Goal: Task Accomplishment & Management: Use online tool/utility

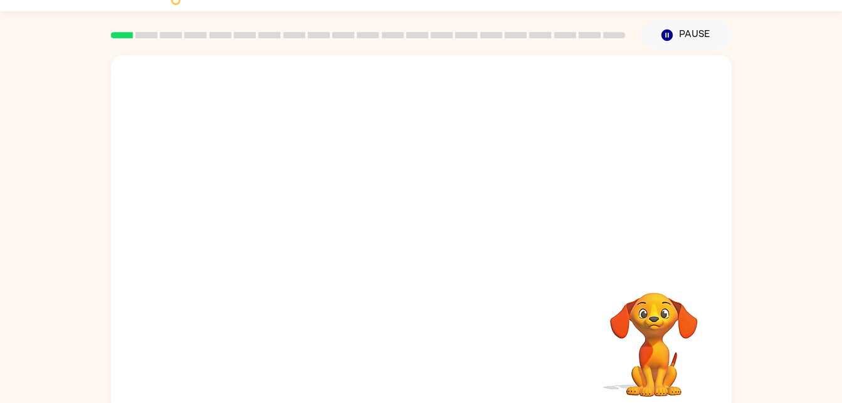
scroll to position [38, 0]
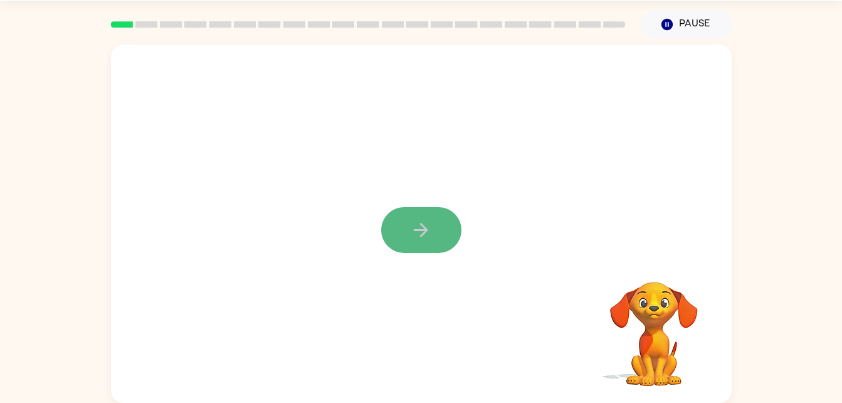
click at [424, 230] on icon "button" at bounding box center [421, 230] width 14 height 14
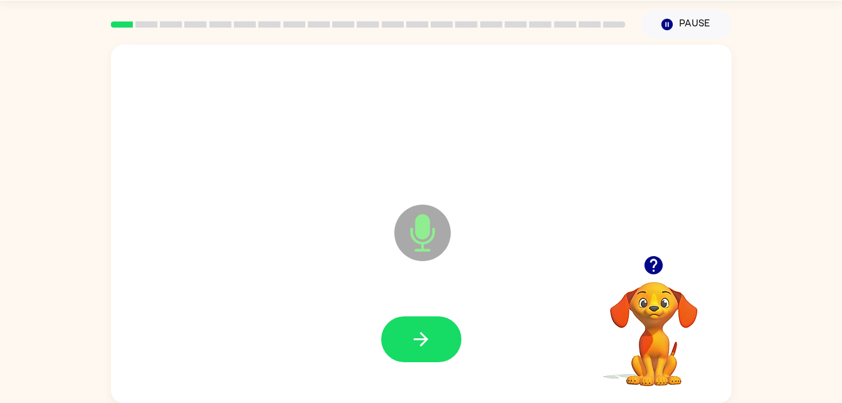
click at [424, 231] on icon "Microphone The Microphone is here when it is your turn to talk" at bounding box center [485, 248] width 188 height 94
drag, startPoint x: 424, startPoint y: 231, endPoint x: 434, endPoint y: 231, distance: 10.0
click at [434, 231] on icon "Microphone The Microphone is here when it is your turn to talk" at bounding box center [485, 248] width 188 height 94
click at [423, 237] on icon "Microphone The Microphone is here when it is your turn to talk" at bounding box center [485, 248] width 188 height 94
click at [423, 238] on icon "Microphone The Microphone is here when it is your turn to talk" at bounding box center [485, 248] width 188 height 94
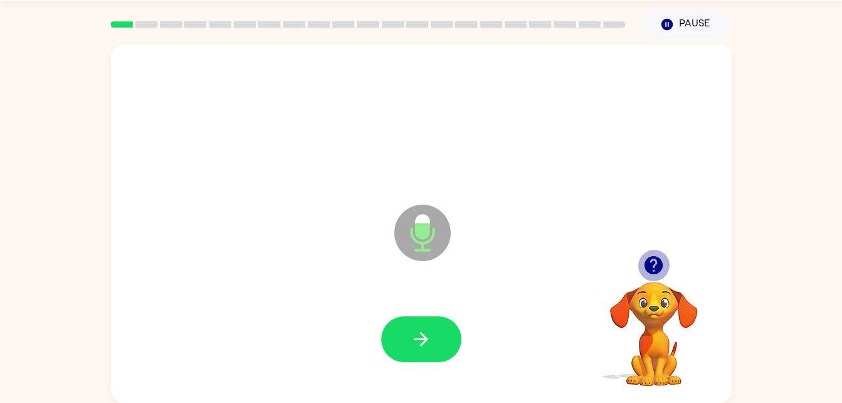
click at [652, 266] on icon "button" at bounding box center [654, 265] width 18 height 18
click at [415, 239] on icon "Microphone The Microphone is here when it is your turn to talk" at bounding box center [485, 248] width 188 height 94
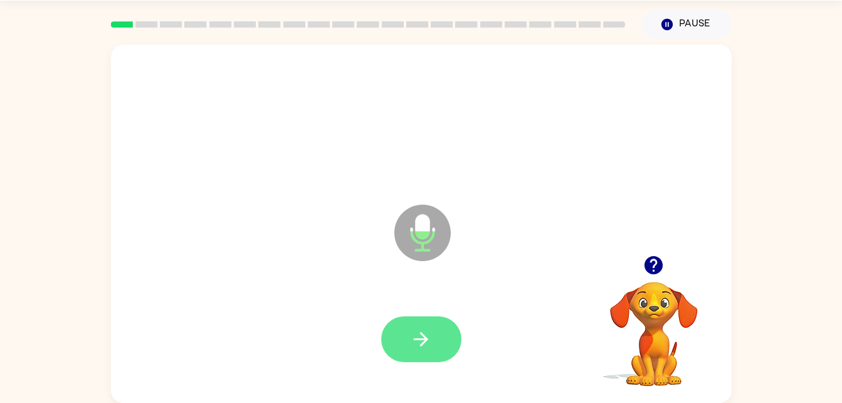
click at [436, 334] on button "button" at bounding box center [421, 339] width 80 height 46
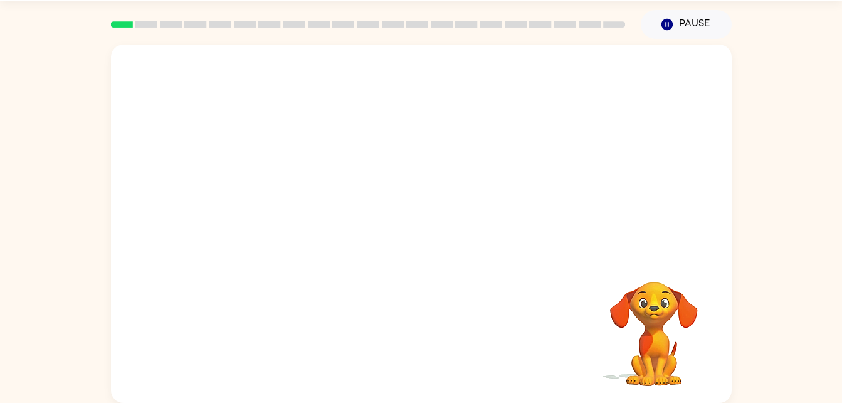
click at [593, 295] on video "Your browser must support playing .mp4 files to use Literably. Please try using…" at bounding box center [653, 324] width 125 height 125
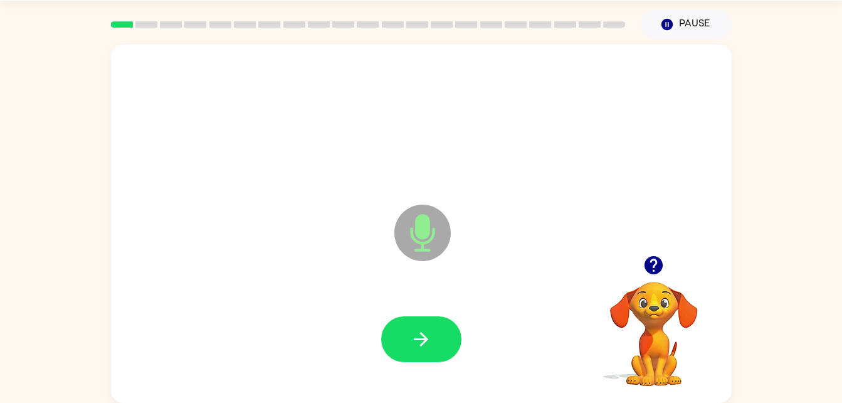
click at [420, 233] on icon "Microphone The Microphone is here when it is your turn to talk" at bounding box center [485, 248] width 188 height 94
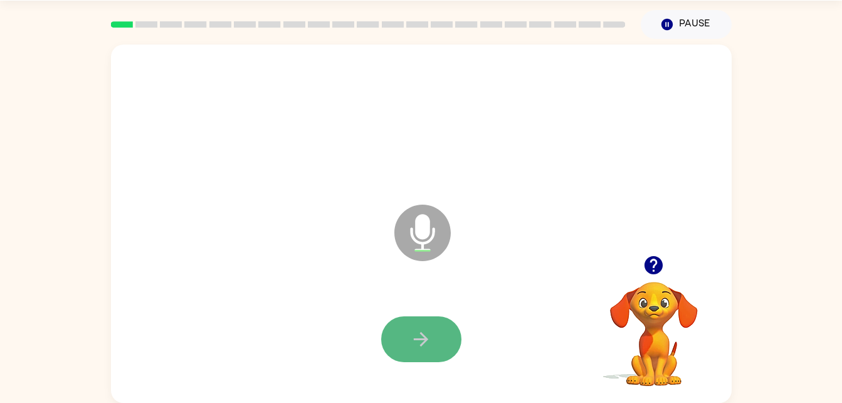
click at [416, 331] on icon "button" at bounding box center [421, 339] width 22 height 22
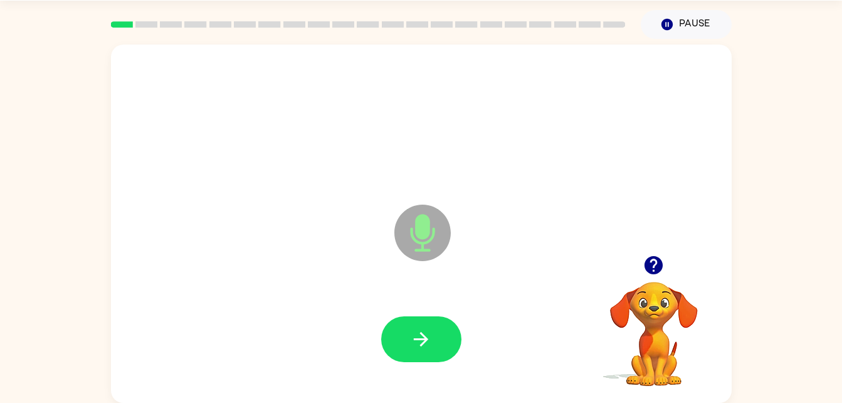
click at [435, 228] on icon at bounding box center [422, 232] width 56 height 56
click at [426, 329] on icon "button" at bounding box center [421, 339] width 22 height 22
click at [435, 230] on icon "Microphone The Microphone is here when it is your turn to talk" at bounding box center [485, 248] width 188 height 94
click at [440, 341] on button "button" at bounding box center [421, 339] width 80 height 46
click at [421, 236] on icon "Microphone The Microphone is here when it is your turn to talk" at bounding box center [485, 248] width 188 height 94
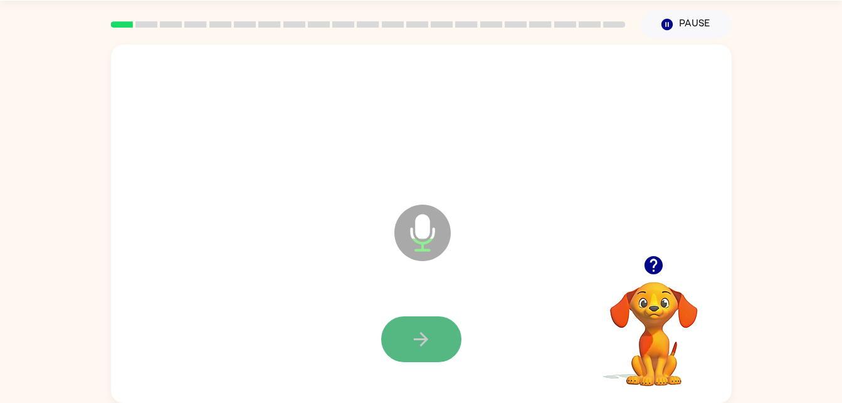
click at [444, 337] on button "button" at bounding box center [421, 339] width 80 height 46
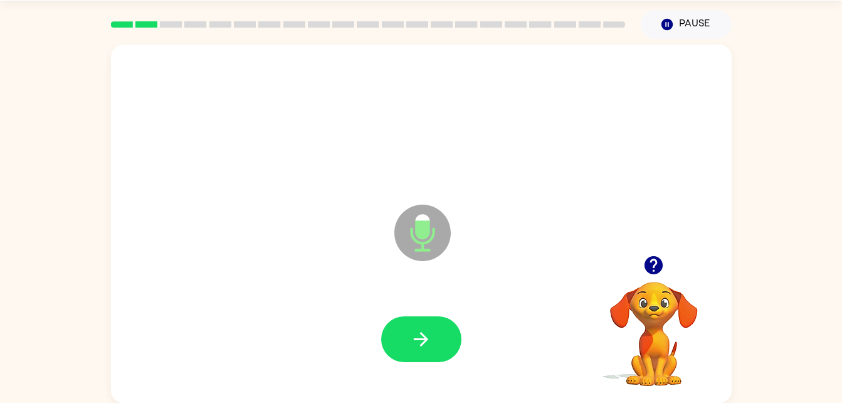
click at [420, 242] on icon "Microphone The Microphone is here when it is your turn to talk" at bounding box center [485, 248] width 188 height 94
click at [436, 337] on button "button" at bounding box center [421, 339] width 80 height 46
click at [432, 246] on icon at bounding box center [422, 232] width 56 height 56
click at [430, 345] on icon "button" at bounding box center [421, 339] width 22 height 22
drag, startPoint x: 417, startPoint y: 238, endPoint x: 436, endPoint y: 271, distance: 38.0
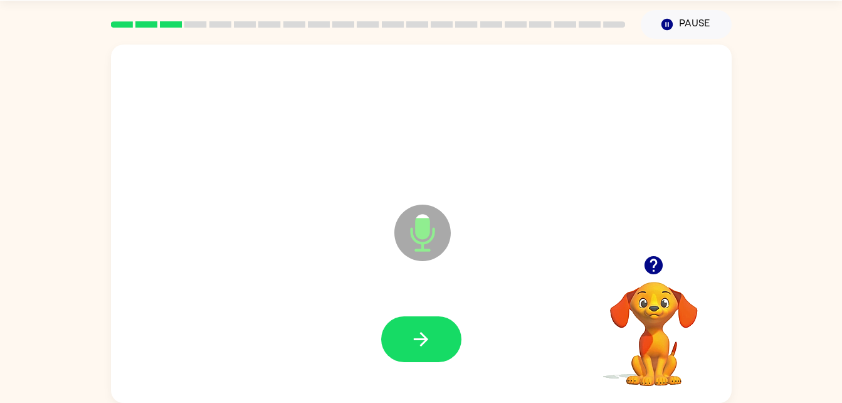
click at [436, 271] on icon "Microphone The Microphone is here when it is your turn to talk" at bounding box center [485, 248] width 188 height 94
click at [442, 341] on button "button" at bounding box center [421, 339] width 80 height 46
click at [674, 25] on button "Pause Pause" at bounding box center [686, 24] width 91 height 29
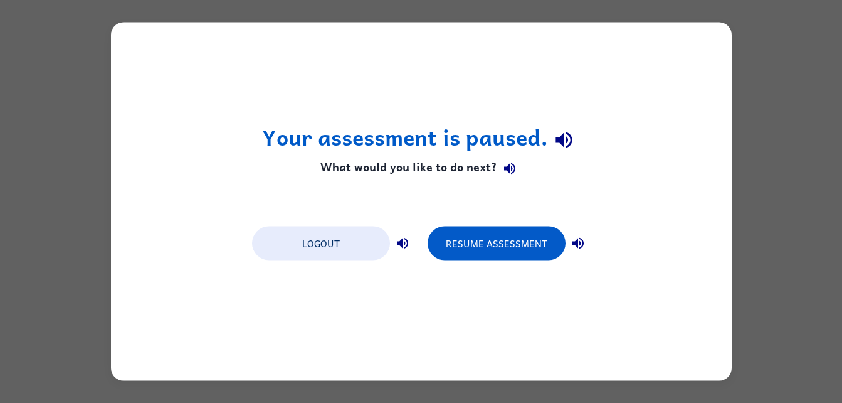
scroll to position [0, 0]
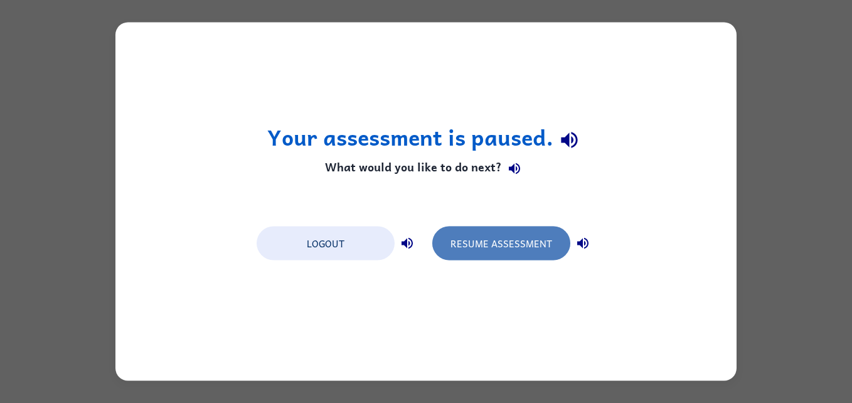
click at [489, 255] on button "Resume Assessment" at bounding box center [501, 243] width 138 height 34
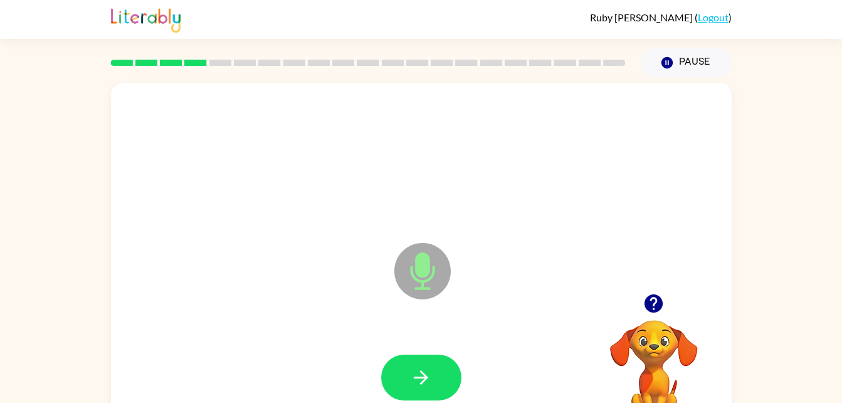
click at [427, 274] on icon "Microphone The Microphone is here when it is your turn to talk" at bounding box center [485, 287] width 188 height 94
click at [437, 376] on button "button" at bounding box center [421, 377] width 80 height 46
drag, startPoint x: 639, startPoint y: 275, endPoint x: 647, endPoint y: 188, distance: 87.6
click at [647, 188] on div "Microphone The Microphone is here when it is your turn to talk" at bounding box center [421, 262] width 621 height 358
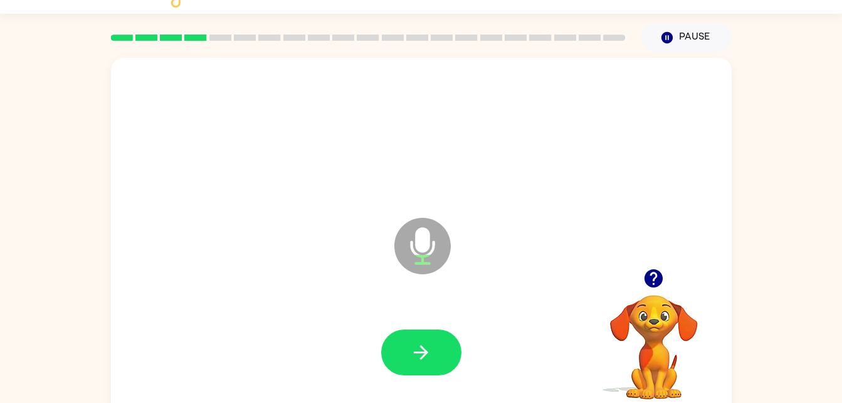
scroll to position [38, 0]
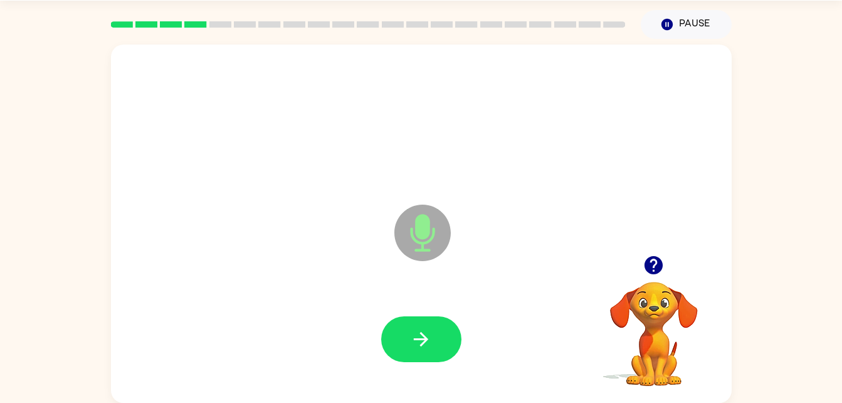
click at [425, 231] on icon "Microphone The Microphone is here when it is your turn to talk" at bounding box center [485, 248] width 188 height 94
click at [437, 374] on div at bounding box center [422, 339] width 596 height 103
click at [418, 330] on icon "button" at bounding box center [421, 339] width 22 height 22
click at [425, 248] on icon "Microphone The Microphone is here when it is your turn to talk" at bounding box center [485, 248] width 188 height 94
click at [445, 339] on button "button" at bounding box center [421, 339] width 80 height 46
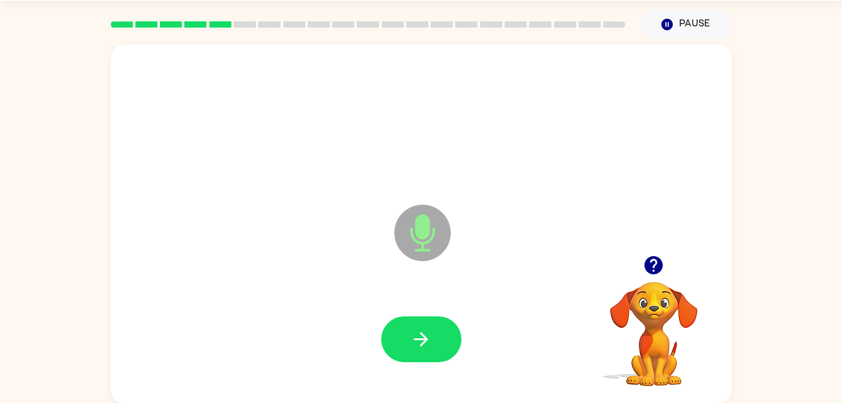
drag, startPoint x: 435, startPoint y: 236, endPoint x: 438, endPoint y: 295, distance: 58.4
click at [438, 295] on icon "Microphone The Microphone is here when it is your turn to talk" at bounding box center [485, 248] width 188 height 94
click at [431, 332] on icon "button" at bounding box center [421, 339] width 22 height 22
click at [422, 235] on icon "Microphone The Microphone is here when it is your turn to talk" at bounding box center [485, 248] width 188 height 94
click at [428, 356] on button "button" at bounding box center [421, 339] width 80 height 46
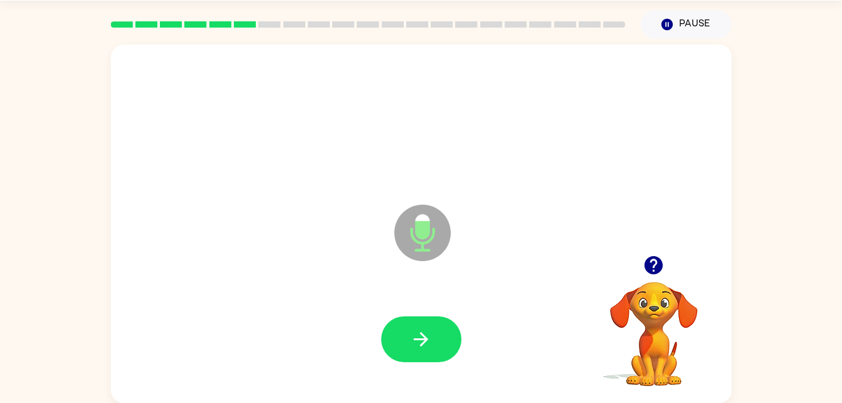
drag, startPoint x: 418, startPoint y: 221, endPoint x: 551, endPoint y: 217, distance: 133.0
click at [450, 243] on icon "Microphone The Microphone is here when it is your turn to talk" at bounding box center [485, 248] width 188 height 94
click at [654, 268] on icon "button" at bounding box center [654, 265] width 18 height 18
click at [433, 236] on icon "Microphone The Microphone is here when it is your turn to talk" at bounding box center [485, 248] width 188 height 94
click at [429, 334] on icon "button" at bounding box center [421, 339] width 22 height 22
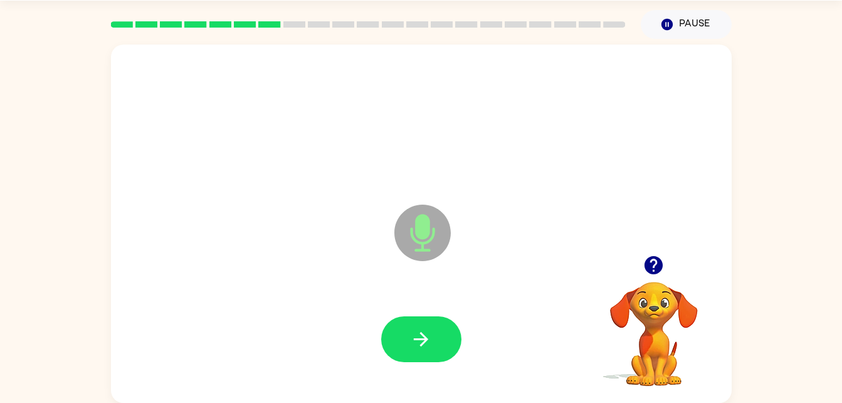
click at [426, 240] on icon at bounding box center [422, 232] width 56 height 56
click at [429, 342] on icon "button" at bounding box center [421, 339] width 22 height 22
click at [428, 241] on icon "Microphone The Microphone is here when it is your turn to talk" at bounding box center [485, 248] width 188 height 94
click at [428, 335] on icon "button" at bounding box center [421, 339] width 22 height 22
click at [421, 233] on icon "Microphone The Microphone is here when it is your turn to talk" at bounding box center [485, 248] width 188 height 94
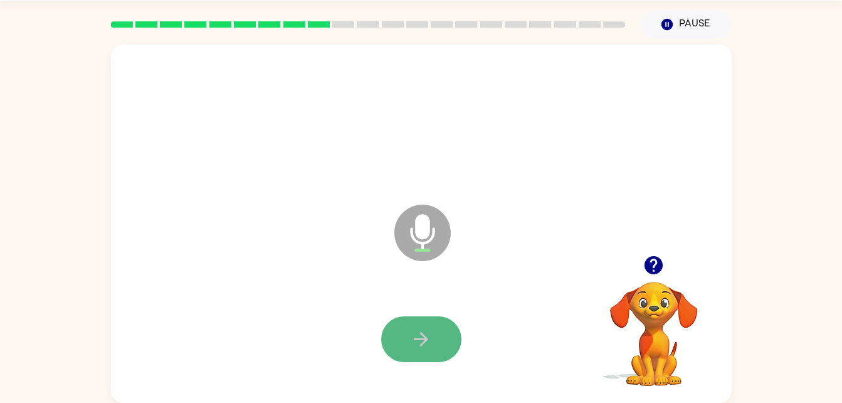
click at [412, 344] on icon "button" at bounding box center [421, 339] width 22 height 22
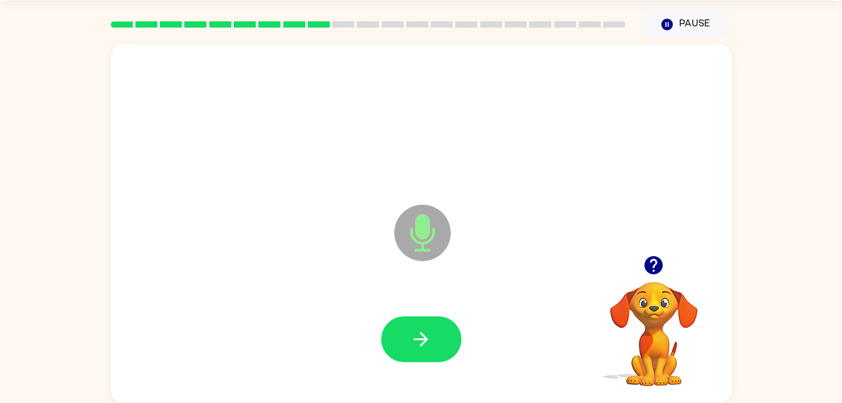
drag, startPoint x: 419, startPoint y: 222, endPoint x: 417, endPoint y: 213, distance: 9.6
click at [417, 213] on icon "Microphone The Microphone is here when it is your turn to talk" at bounding box center [485, 248] width 188 height 94
click at [418, 300] on div at bounding box center [422, 339] width 596 height 103
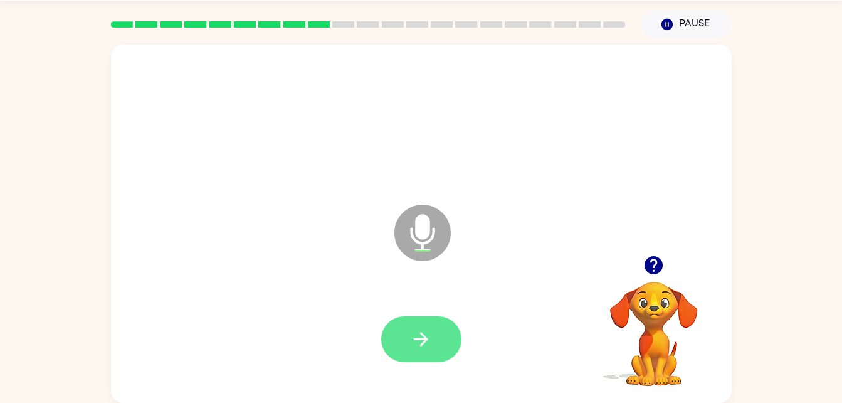
click at [418, 330] on icon "button" at bounding box center [421, 339] width 22 height 22
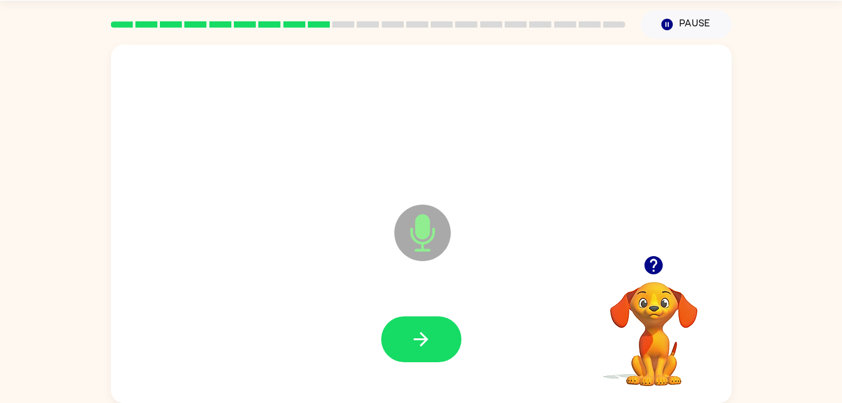
drag, startPoint x: 421, startPoint y: 226, endPoint x: 428, endPoint y: 226, distance: 6.9
click at [428, 226] on icon "Microphone The Microphone is here when it is your turn to talk" at bounding box center [485, 248] width 188 height 94
click at [435, 342] on button "button" at bounding box center [421, 339] width 80 height 46
drag, startPoint x: 420, startPoint y: 238, endPoint x: 426, endPoint y: 245, distance: 9.8
click at [426, 245] on icon "Microphone The Microphone is here when it is your turn to talk" at bounding box center [485, 248] width 188 height 94
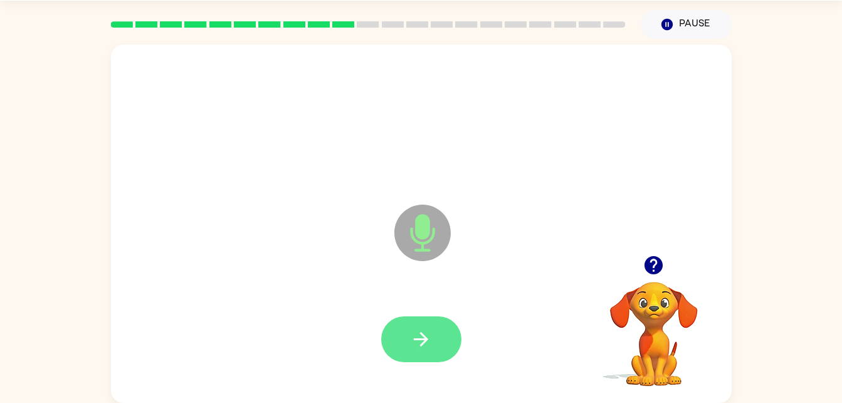
click at [430, 327] on button "button" at bounding box center [421, 339] width 80 height 46
drag, startPoint x: 432, startPoint y: 237, endPoint x: 432, endPoint y: 248, distance: 11.3
click at [432, 248] on icon "Microphone The Microphone is here when it is your turn to talk" at bounding box center [485, 248] width 188 height 94
click at [436, 326] on button "button" at bounding box center [421, 339] width 80 height 46
drag, startPoint x: 427, startPoint y: 224, endPoint x: 428, endPoint y: 233, distance: 9.5
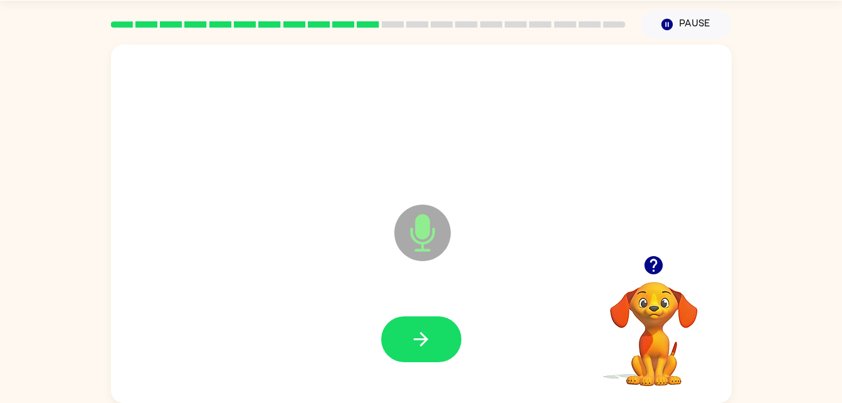
click at [428, 233] on icon "Microphone The Microphone is here when it is your turn to talk" at bounding box center [485, 248] width 188 height 94
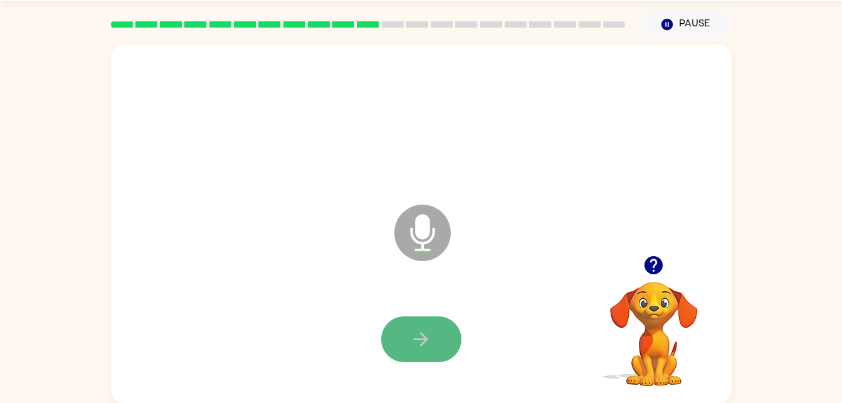
click at [416, 339] on icon "button" at bounding box center [421, 339] width 14 height 14
click at [421, 224] on icon "Microphone The Microphone is here when it is your turn to talk" at bounding box center [485, 248] width 188 height 94
click at [443, 339] on button "button" at bounding box center [421, 339] width 80 height 46
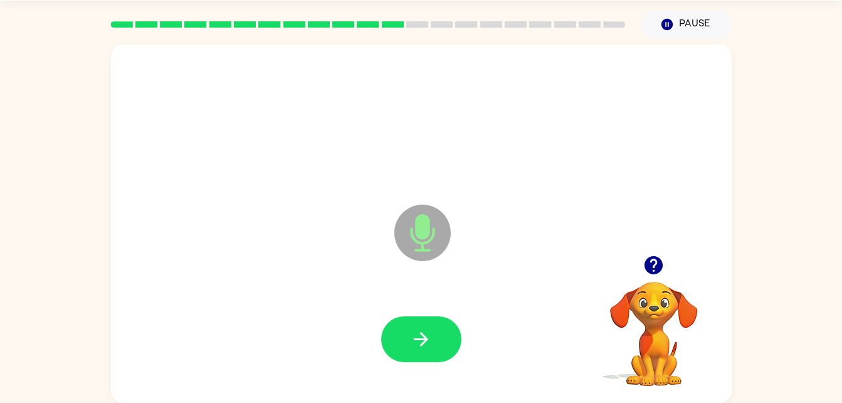
click at [426, 231] on icon "Microphone The Microphone is here when it is your turn to talk" at bounding box center [485, 248] width 188 height 94
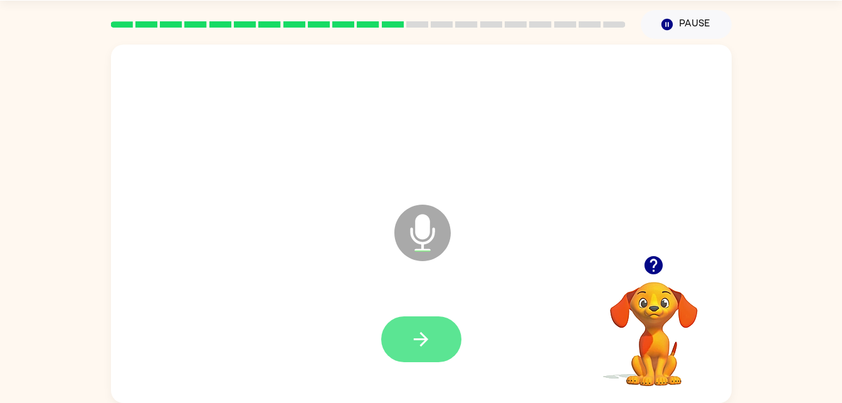
click at [436, 319] on button "button" at bounding box center [421, 339] width 80 height 46
click at [431, 254] on icon at bounding box center [422, 232] width 56 height 56
click at [430, 345] on icon "button" at bounding box center [421, 339] width 22 height 22
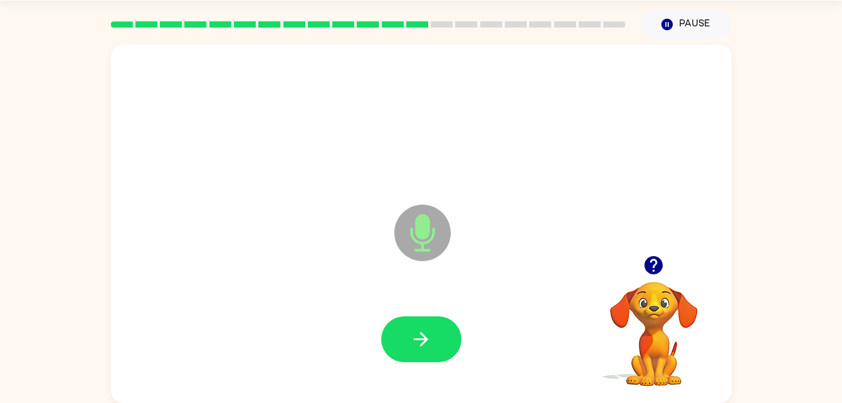
drag, startPoint x: 424, startPoint y: 228, endPoint x: 435, endPoint y: 230, distance: 11.4
click at [435, 230] on icon "Microphone The Microphone is here when it is your turn to talk" at bounding box center [485, 248] width 188 height 94
click at [432, 319] on button "button" at bounding box center [421, 339] width 80 height 46
click at [413, 244] on icon at bounding box center [422, 232] width 56 height 56
click at [420, 334] on icon "button" at bounding box center [421, 339] width 22 height 22
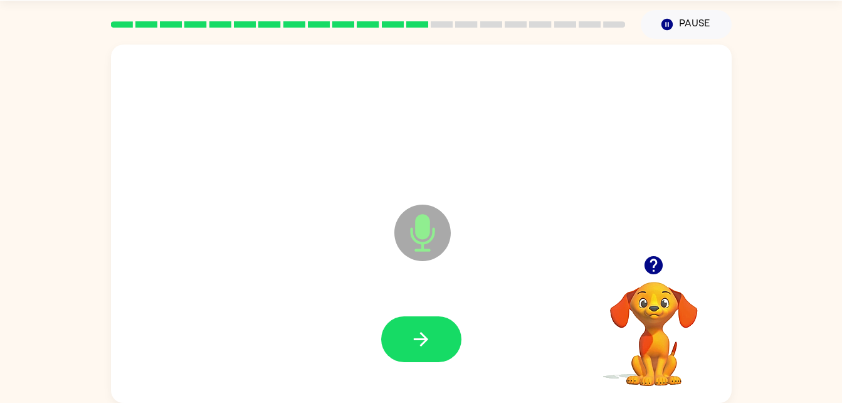
click at [418, 256] on icon at bounding box center [422, 232] width 56 height 56
click at [431, 344] on icon "button" at bounding box center [421, 339] width 22 height 22
click at [429, 246] on icon at bounding box center [422, 232] width 56 height 56
click at [438, 329] on button "button" at bounding box center [421, 339] width 80 height 46
click at [425, 234] on icon "Microphone The Microphone is here when it is your turn to talk" at bounding box center [485, 248] width 188 height 94
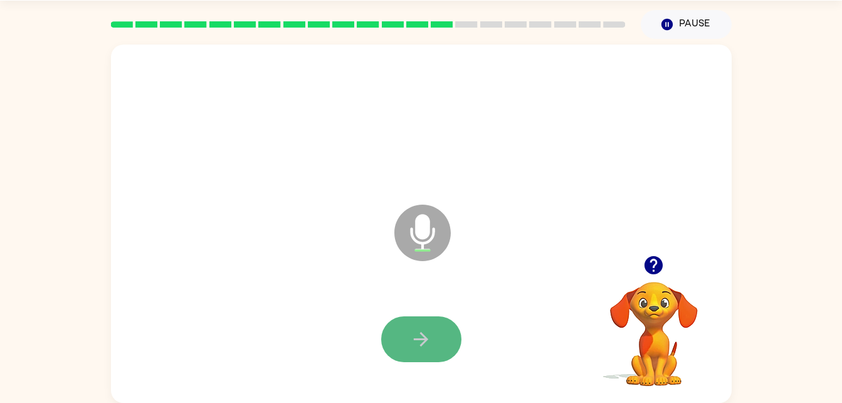
click at [422, 340] on icon "button" at bounding box center [421, 339] width 22 height 22
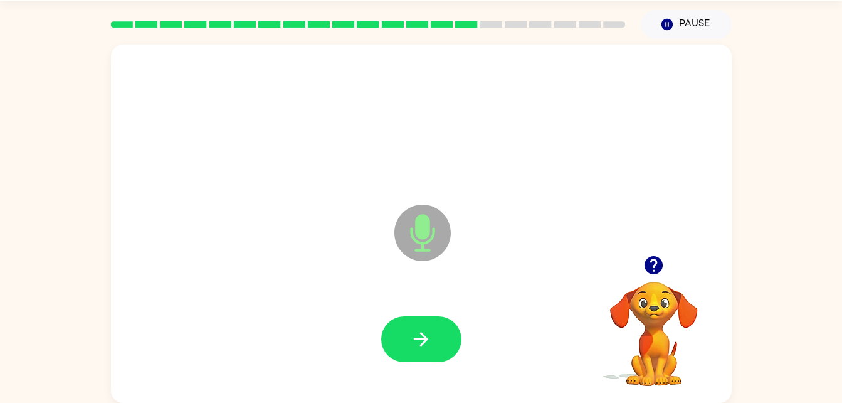
click at [428, 238] on icon at bounding box center [422, 232] width 56 height 56
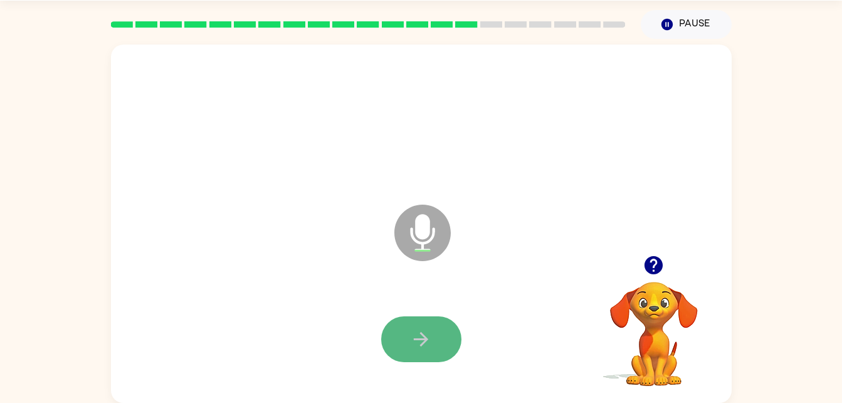
click at [438, 319] on button "button" at bounding box center [421, 339] width 80 height 46
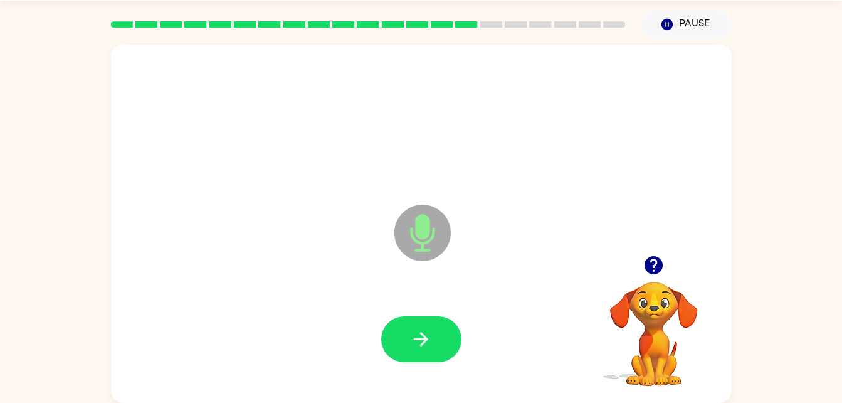
click at [420, 251] on icon "Microphone The Microphone is here when it is your turn to talk" at bounding box center [485, 248] width 188 height 94
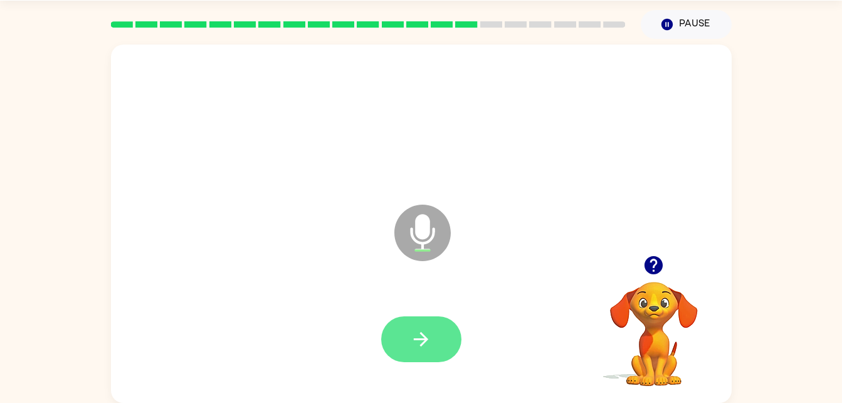
click at [447, 346] on button "button" at bounding box center [421, 339] width 80 height 46
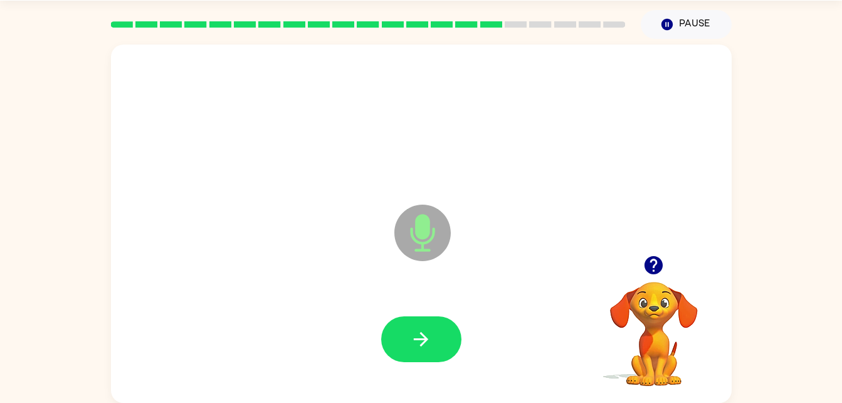
click at [426, 242] on icon "Microphone The Microphone is here when it is your turn to talk" at bounding box center [485, 248] width 188 height 94
click at [446, 336] on button "button" at bounding box center [421, 339] width 80 height 46
click at [420, 248] on icon at bounding box center [422, 232] width 56 height 56
click at [428, 352] on button "button" at bounding box center [421, 339] width 80 height 46
click at [440, 228] on icon at bounding box center [422, 232] width 56 height 56
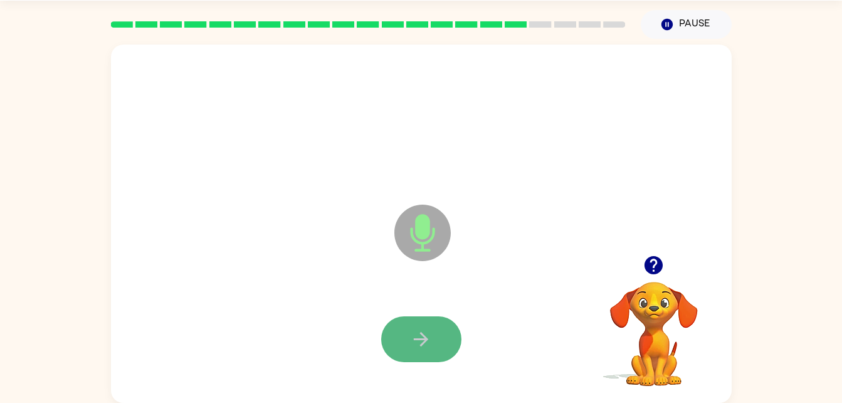
click at [435, 337] on button "button" at bounding box center [421, 339] width 80 height 46
click at [418, 242] on icon "Microphone The Microphone is here when it is your turn to talk" at bounding box center [485, 248] width 188 height 94
click at [435, 339] on button "button" at bounding box center [421, 339] width 80 height 46
drag, startPoint x: 430, startPoint y: 243, endPoint x: 428, endPoint y: 270, distance: 27.0
click at [430, 244] on icon at bounding box center [422, 232] width 56 height 56
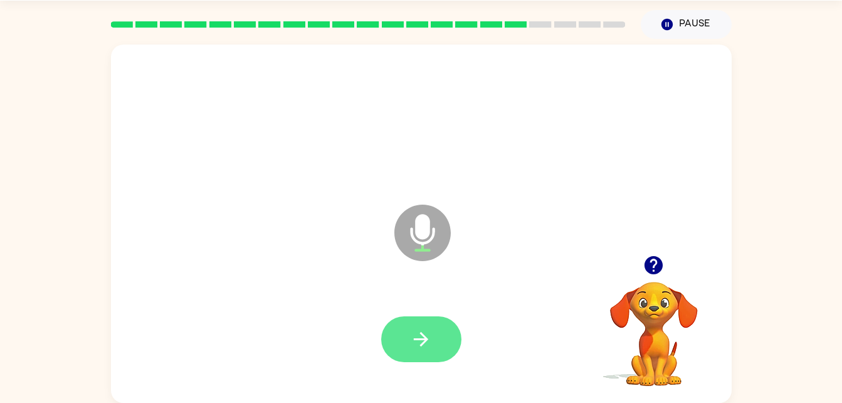
click at [426, 322] on button "button" at bounding box center [421, 339] width 80 height 46
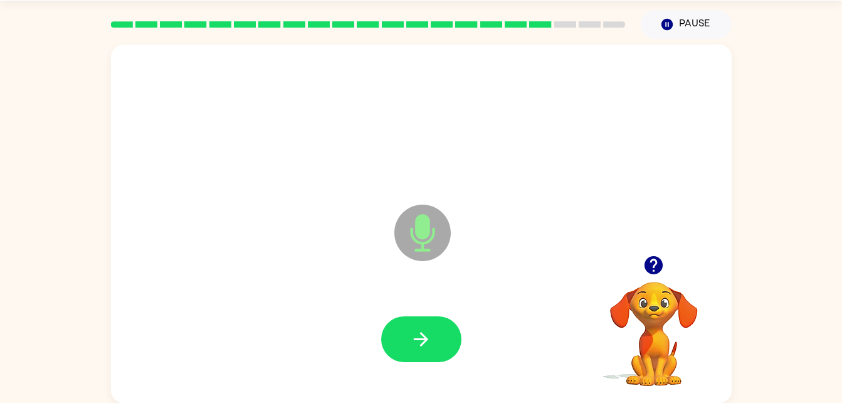
click at [416, 230] on icon "Microphone The Microphone is here when it is your turn to talk" at bounding box center [485, 248] width 188 height 94
click at [428, 336] on icon "button" at bounding box center [421, 339] width 22 height 22
click at [430, 242] on icon "Microphone The Microphone is here when it is your turn to talk" at bounding box center [485, 248] width 188 height 94
click at [445, 325] on button "button" at bounding box center [421, 339] width 80 height 46
click at [428, 230] on icon "Microphone The Microphone is here when it is your turn to talk" at bounding box center [485, 248] width 188 height 94
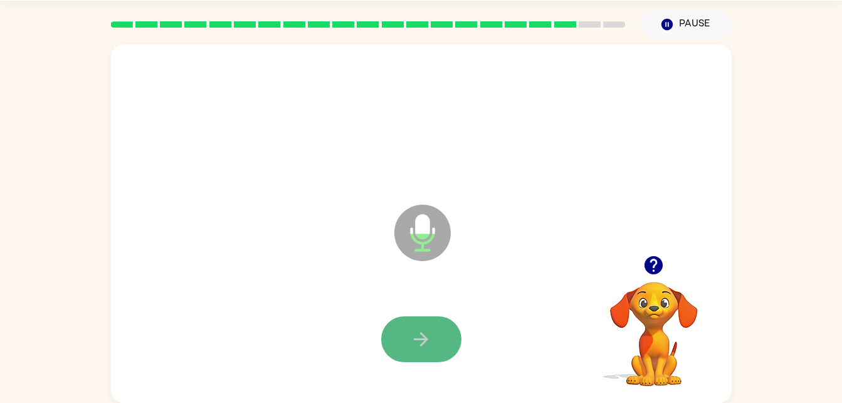
click at [420, 336] on icon "button" at bounding box center [421, 339] width 22 height 22
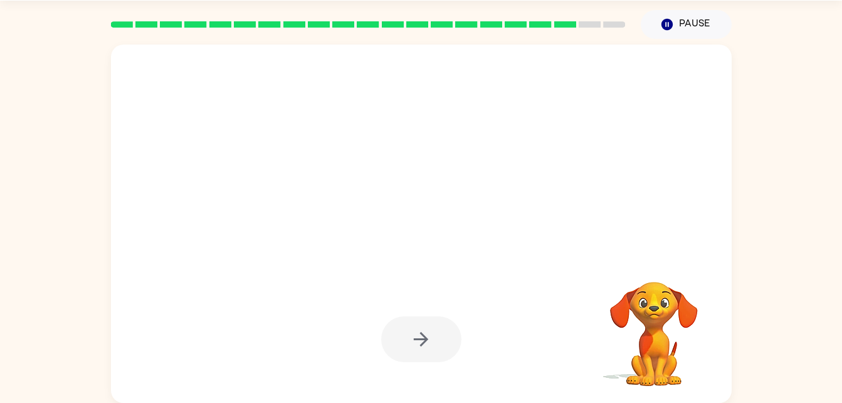
click at [661, 333] on video "Your browser must support playing .mp4 files to use Literably. Please try using…" at bounding box center [653, 324] width 125 height 125
click at [666, 21] on icon "button" at bounding box center [666, 24] width 11 height 11
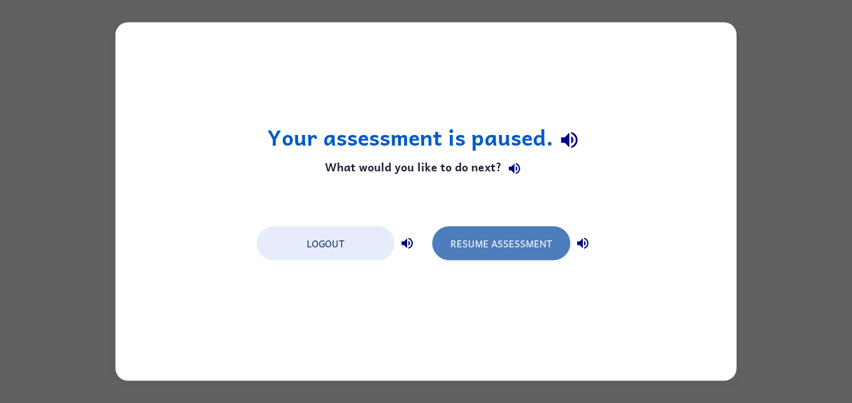
click at [517, 254] on button "Resume Assessment" at bounding box center [501, 243] width 138 height 34
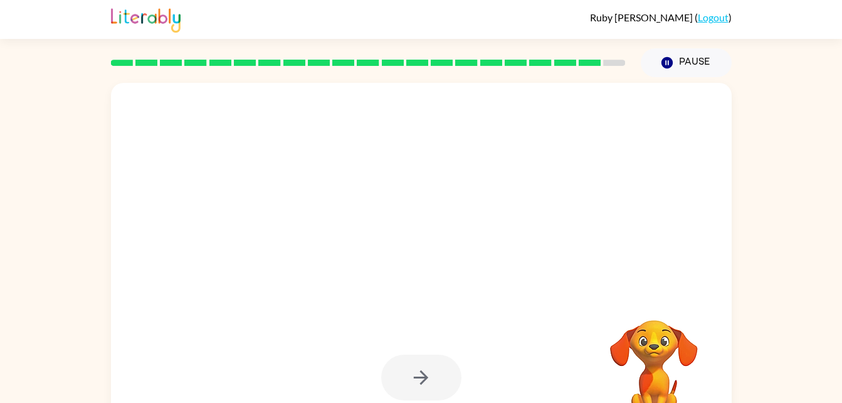
click at [417, 360] on div at bounding box center [421, 377] width 80 height 46
click at [658, 325] on video "Your browser must support playing .mp4 files to use Literably. Please try using…" at bounding box center [653, 362] width 125 height 125
click at [653, 336] on video "Your browser must support playing .mp4 files to use Literably. Please try using…" at bounding box center [653, 362] width 125 height 125
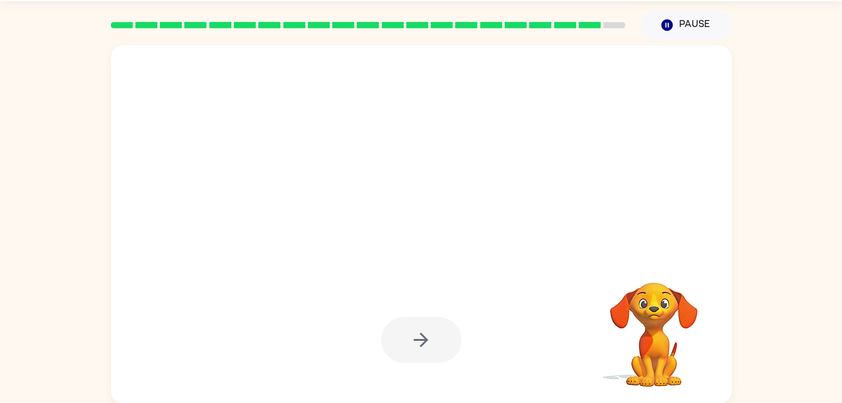
scroll to position [38, 0]
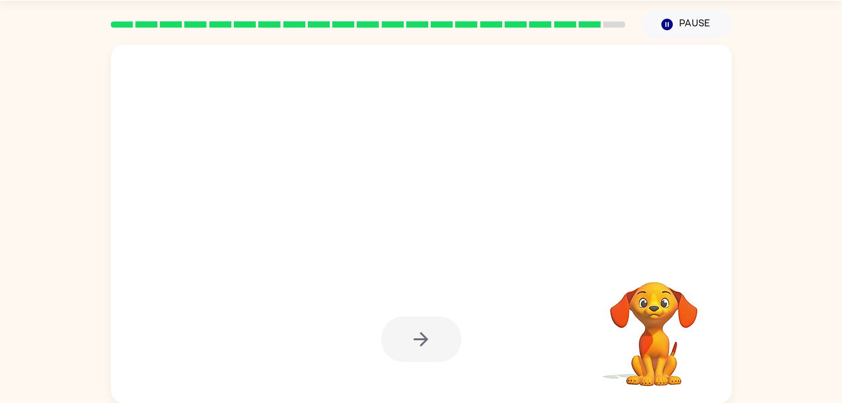
click at [596, 316] on video "Your browser must support playing .mp4 files to use Literably. Please try using…" at bounding box center [653, 324] width 125 height 125
click at [603, 321] on video "Your browser must support playing .mp4 files to use Literably. Please try using…" at bounding box center [653, 324] width 125 height 125
click at [644, 337] on video "Your browser must support playing .mp4 files to use Literably. Please try using…" at bounding box center [653, 324] width 125 height 125
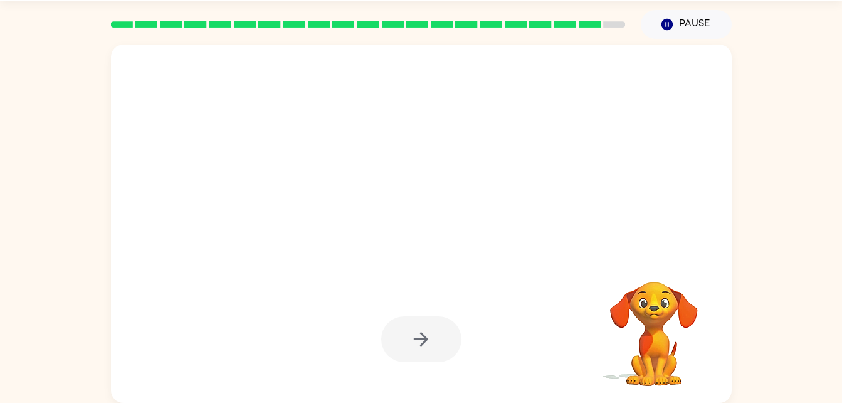
click at [644, 337] on video "Your browser must support playing .mp4 files to use Literably. Please try using…" at bounding box center [653, 324] width 125 height 125
click at [657, 329] on video "Your browser must support playing .mp4 files to use Literably. Please try using…" at bounding box center [653, 324] width 125 height 125
click at [655, 346] on video "Your browser must support playing .mp4 files to use Literably. Please try using…" at bounding box center [653, 324] width 125 height 125
click at [670, 37] on button "Pause Pause" at bounding box center [686, 24] width 91 height 29
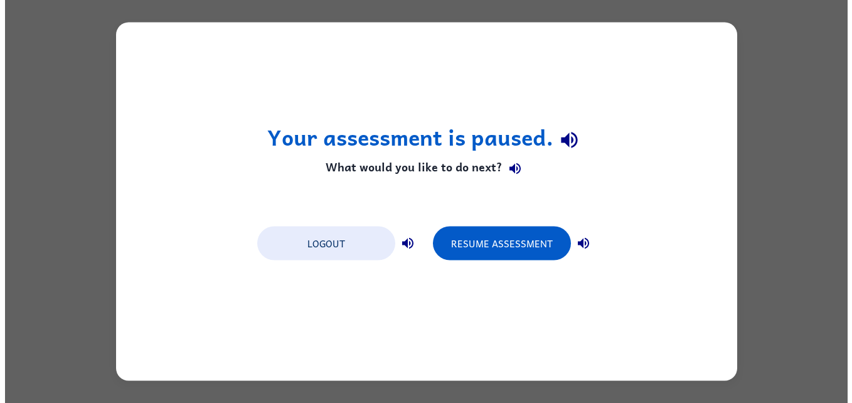
scroll to position [0, 0]
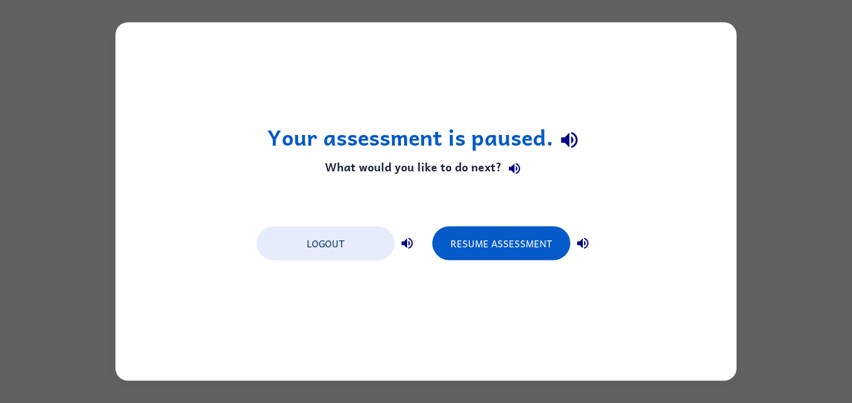
click at [578, 251] on button "button" at bounding box center [582, 243] width 25 height 25
click at [393, 243] on button "Logout" at bounding box center [325, 243] width 138 height 34
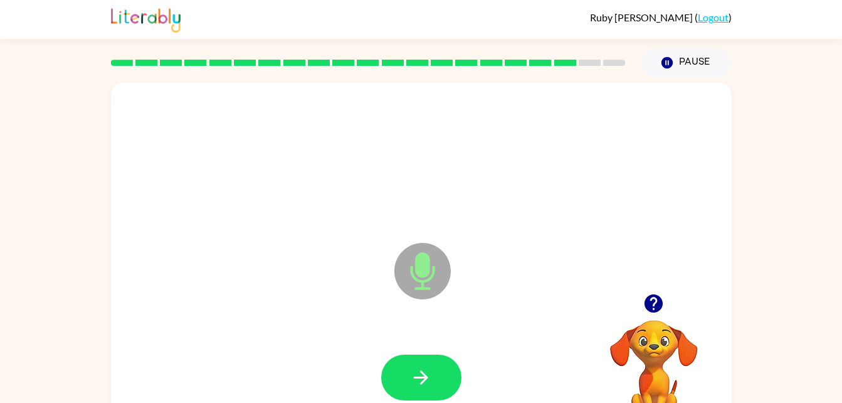
drag, startPoint x: 416, startPoint y: 286, endPoint x: 721, endPoint y: 311, distance: 305.2
click at [721, 311] on div "Microphone The Microphone is here when it is your turn to talk" at bounding box center [421, 262] width 621 height 358
click at [652, 305] on icon "button" at bounding box center [654, 303] width 18 height 18
drag, startPoint x: 428, startPoint y: 269, endPoint x: 428, endPoint y: 254, distance: 15.1
drag, startPoint x: 428, startPoint y: 254, endPoint x: 439, endPoint y: 388, distance: 134.0
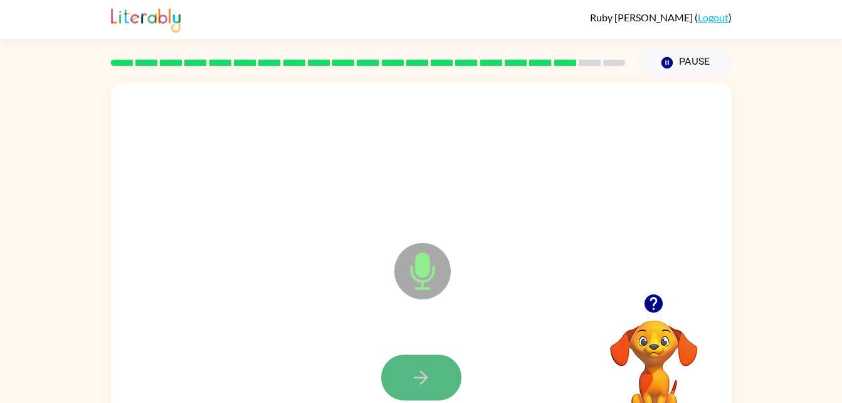
click at [439, 388] on button "button" at bounding box center [421, 377] width 80 height 46
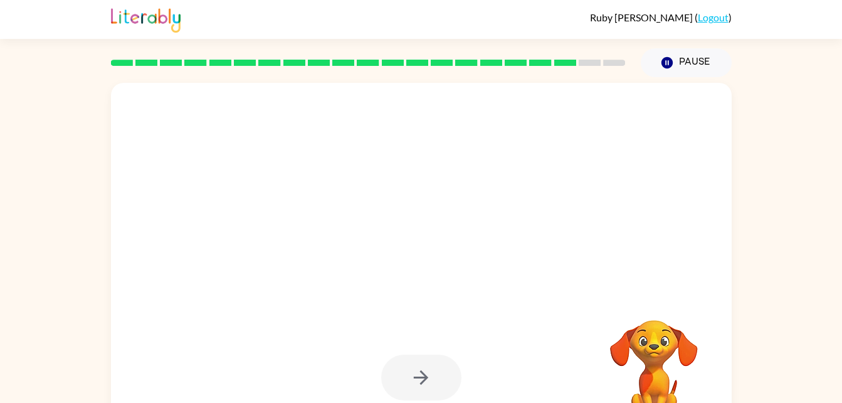
click at [664, 243] on div at bounding box center [421, 262] width 621 height 358
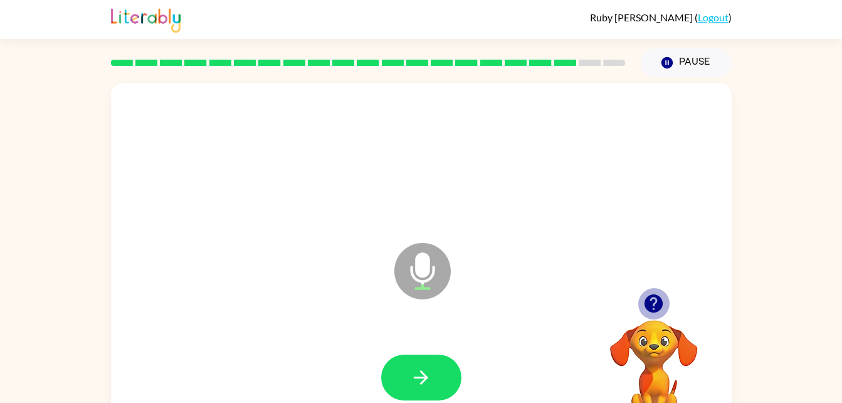
click at [657, 304] on icon "button" at bounding box center [654, 303] width 18 height 18
click at [425, 270] on icon "Microphone The Microphone is here when it is your turn to talk" at bounding box center [485, 287] width 188 height 94
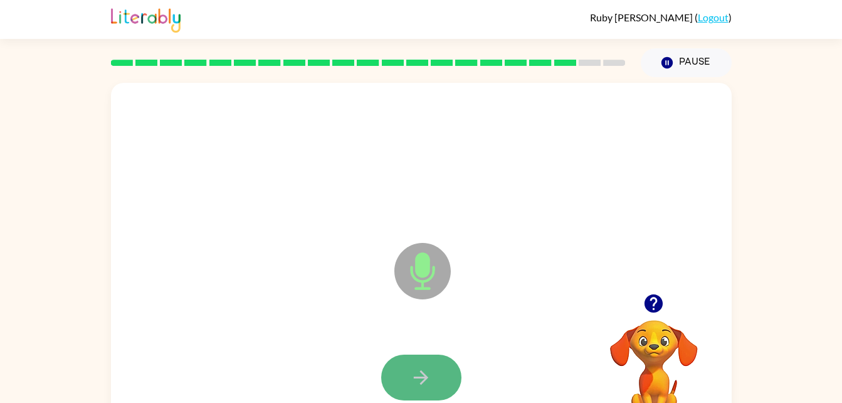
click at [419, 385] on icon "button" at bounding box center [421, 377] width 22 height 22
click at [423, 268] on icon "Microphone The Microphone is here when it is your turn to talk" at bounding box center [485, 287] width 188 height 94
click at [432, 373] on button "button" at bounding box center [421, 377] width 80 height 46
click at [418, 286] on icon at bounding box center [422, 271] width 56 height 56
click at [442, 367] on button "button" at bounding box center [421, 377] width 80 height 46
